Goal: Task Accomplishment & Management: Manage account settings

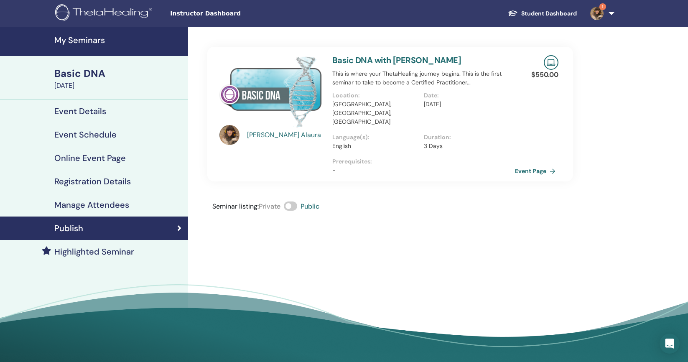
click at [201, 16] on span "Instructor Dashboard" at bounding box center [232, 13] width 125 height 9
click at [84, 43] on h4 "My Seminars" at bounding box center [118, 40] width 129 height 10
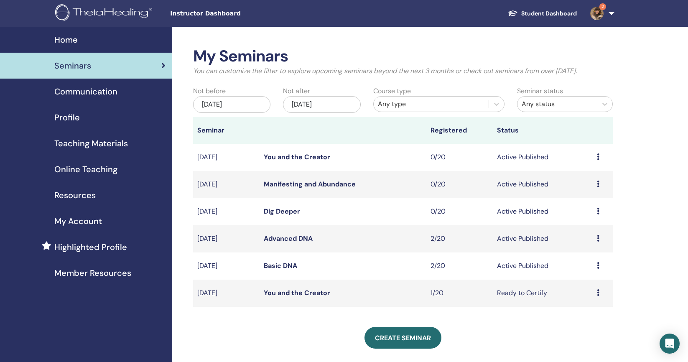
click at [280, 266] on link "Basic DNA" at bounding box center [280, 265] width 33 height 9
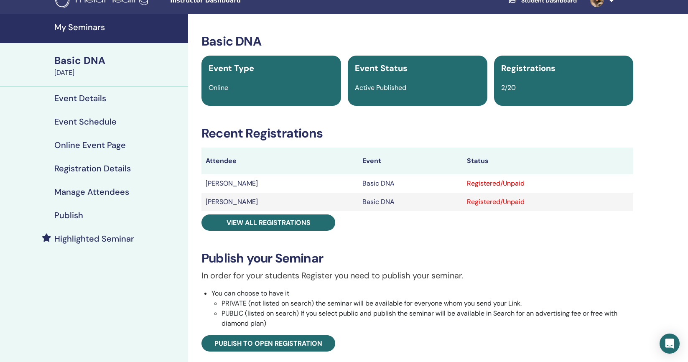
scroll to position [18, 0]
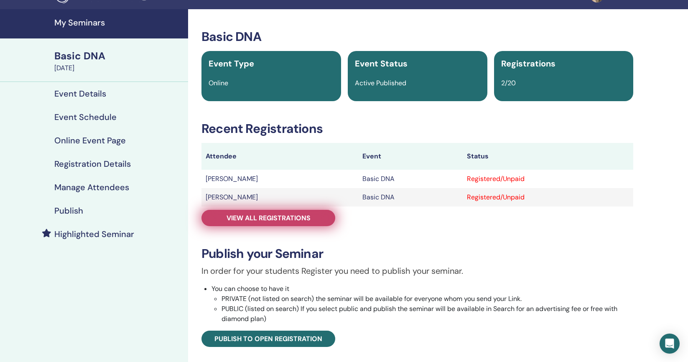
click at [304, 222] on span "View all registrations" at bounding box center [269, 218] width 84 height 9
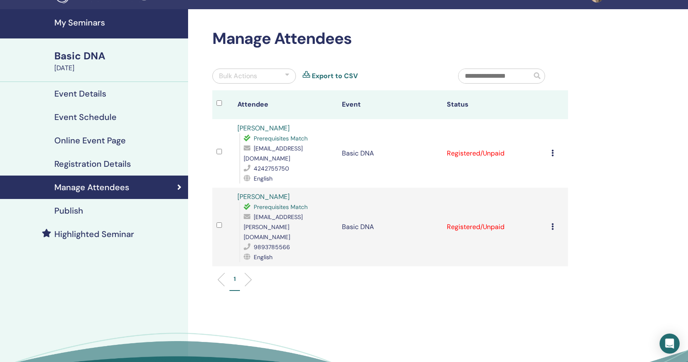
click at [304, 252] on div "English" at bounding box center [289, 257] width 90 height 10
